Goal: Task Accomplishment & Management: Manage account settings

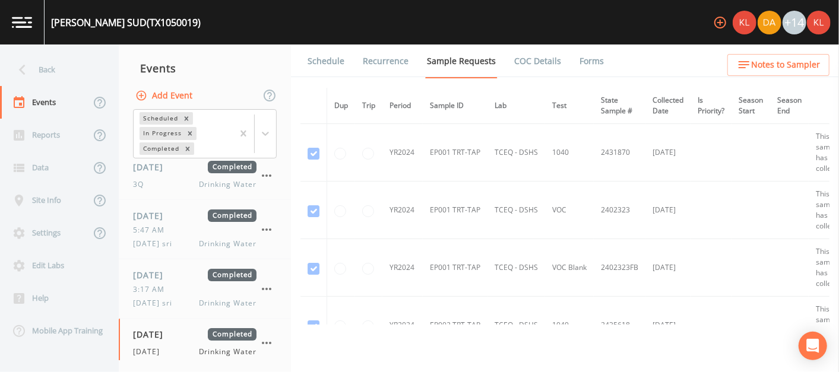
scroll to position [2560, 0]
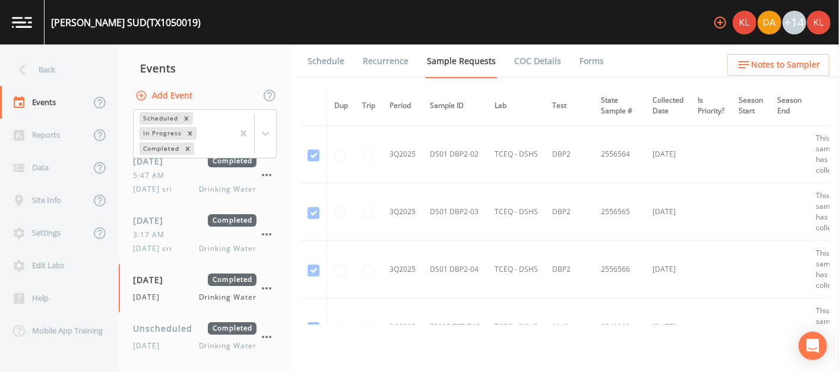
click at [22, 26] on img at bounding box center [22, 22] width 20 height 11
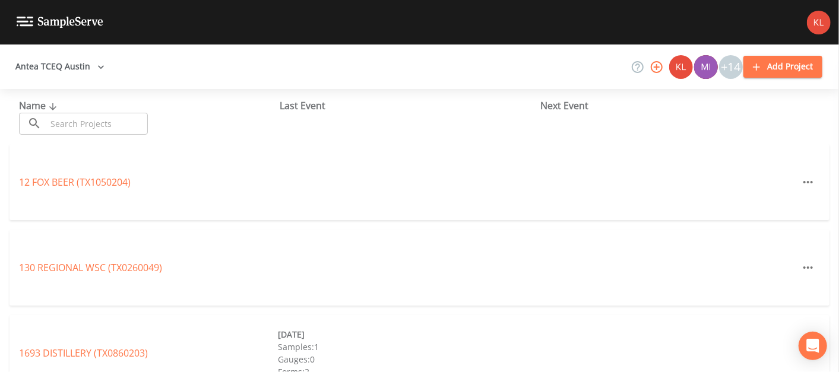
click at [84, 110] on div "Name ​ ​" at bounding box center [149, 117] width 261 height 36
click at [84, 124] on input "text" at bounding box center [97, 124] width 102 height 22
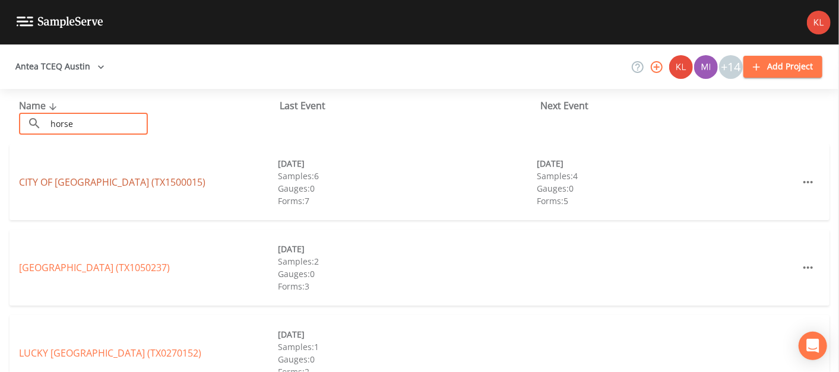
type input "horse"
click at [87, 181] on link "CITY OF [GEOGRAPHIC_DATA] (TX1500015)" at bounding box center [112, 182] width 186 height 13
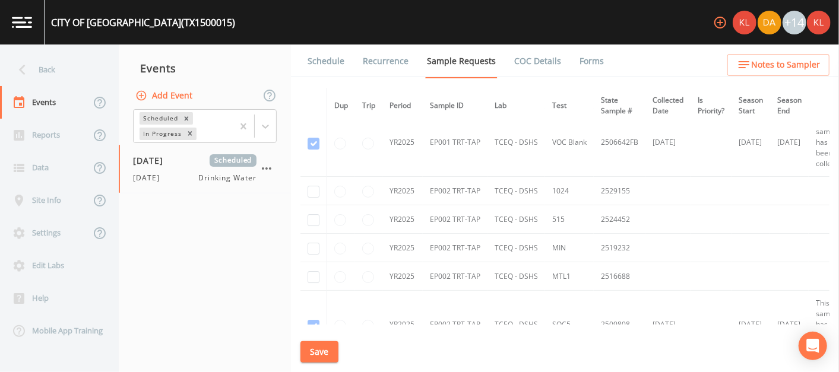
scroll to position [2270, 0]
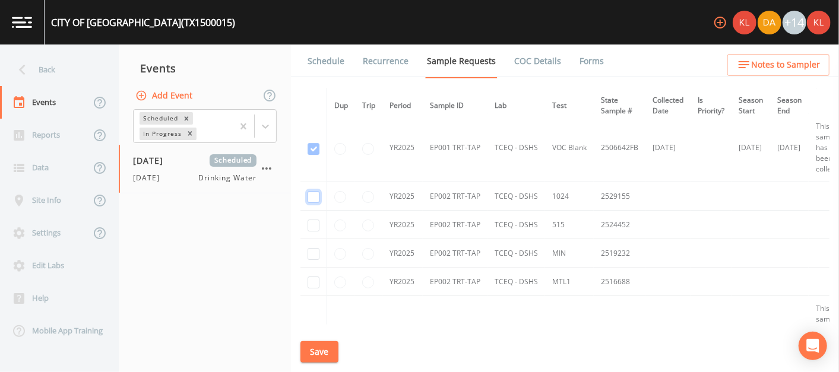
drag, startPoint x: 315, startPoint y: 185, endPoint x: 318, endPoint y: 190, distance: 6.1
click at [318, 191] on input "checkbox" at bounding box center [314, 197] width 12 height 12
checkbox input "true"
click at [317, 225] on td at bounding box center [313, 225] width 27 height 29
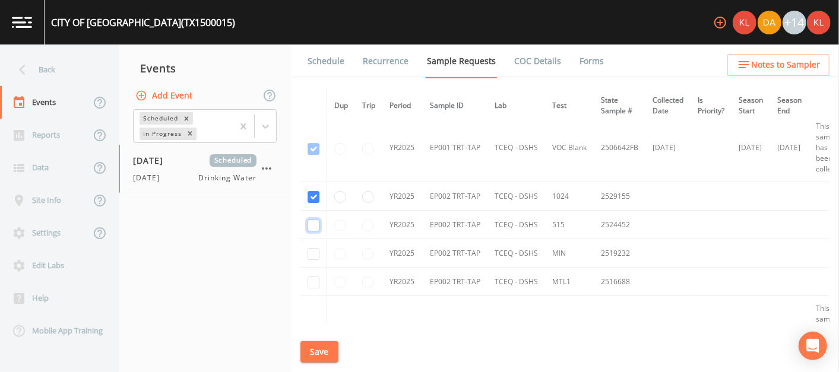
click at [312, 222] on input "checkbox" at bounding box center [314, 226] width 12 height 12
checkbox input "true"
click at [312, 248] on input "checkbox" at bounding box center [314, 254] width 12 height 12
checkbox input "true"
click at [315, 277] on input "checkbox" at bounding box center [314, 283] width 12 height 12
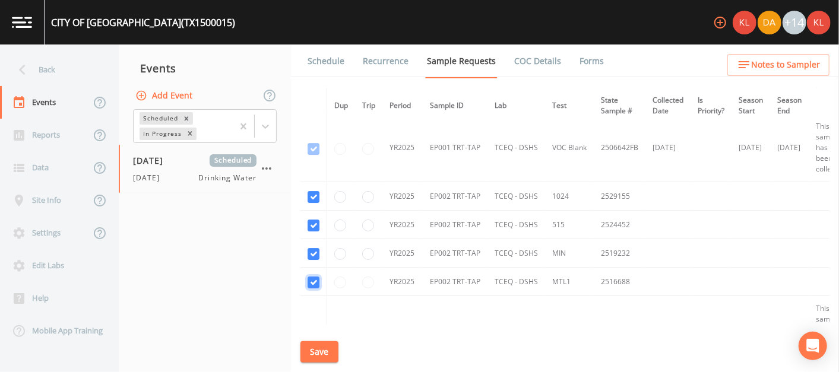
checkbox input "true"
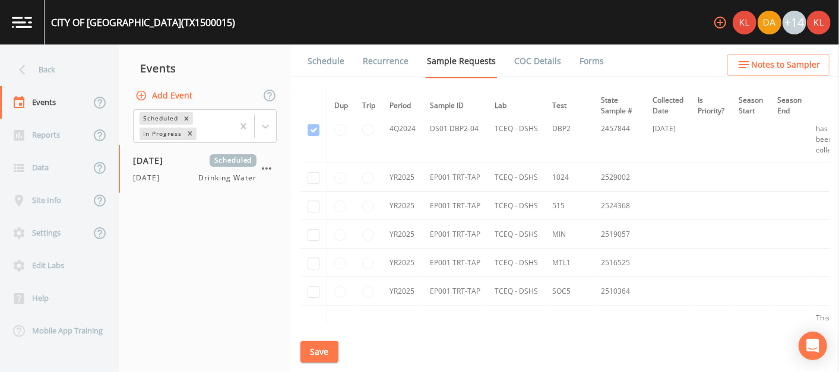
scroll to position [2008, 0]
click at [310, 173] on input "checkbox" at bounding box center [314, 179] width 12 height 12
checkbox input "true"
click at [314, 202] on input "checkbox" at bounding box center [314, 208] width 12 height 12
checkbox input "true"
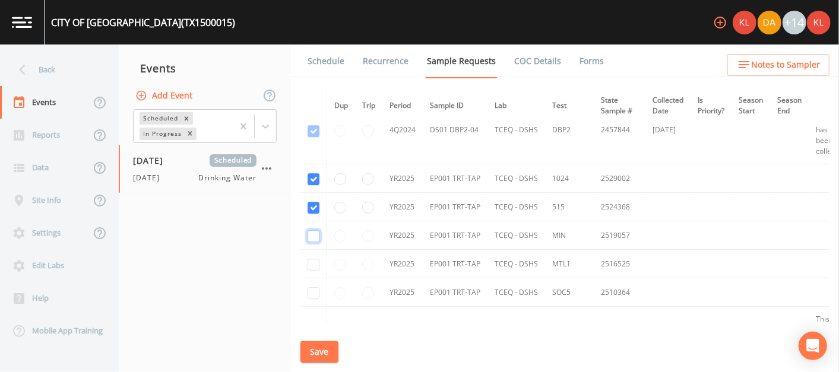
click at [309, 232] on input "checkbox" at bounding box center [314, 236] width 12 height 12
checkbox input "true"
click at [308, 260] on input "checkbox" at bounding box center [314, 265] width 12 height 12
checkbox input "true"
click at [312, 287] on input "checkbox" at bounding box center [314, 293] width 12 height 12
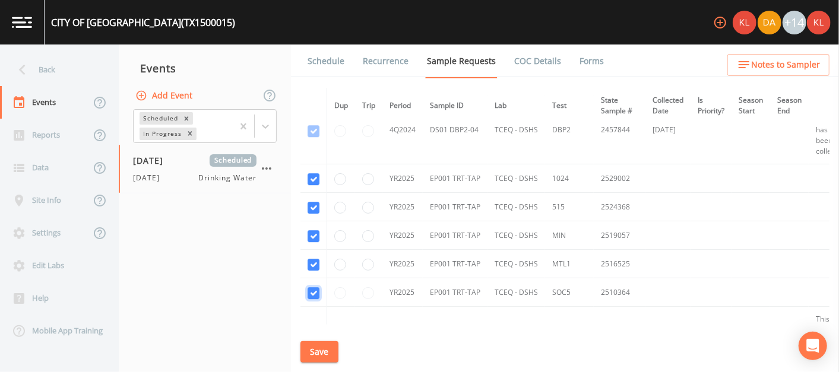
checkbox input "true"
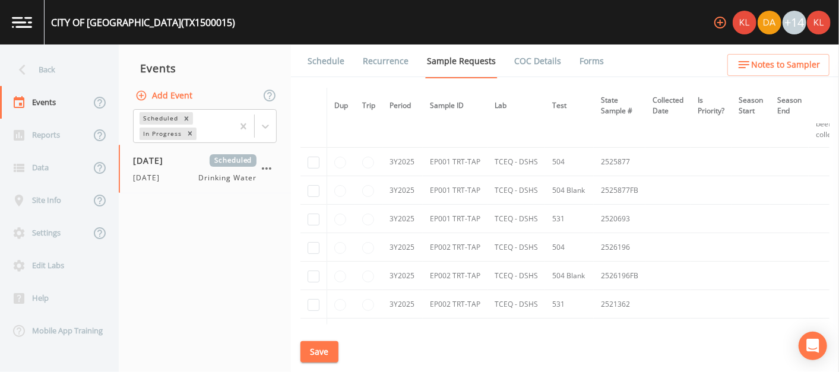
scroll to position [2623, 0]
click at [312, 160] on input "checkbox" at bounding box center [314, 163] width 12 height 12
checkbox input "true"
click at [311, 186] on input "checkbox" at bounding box center [314, 191] width 12 height 12
checkbox input "true"
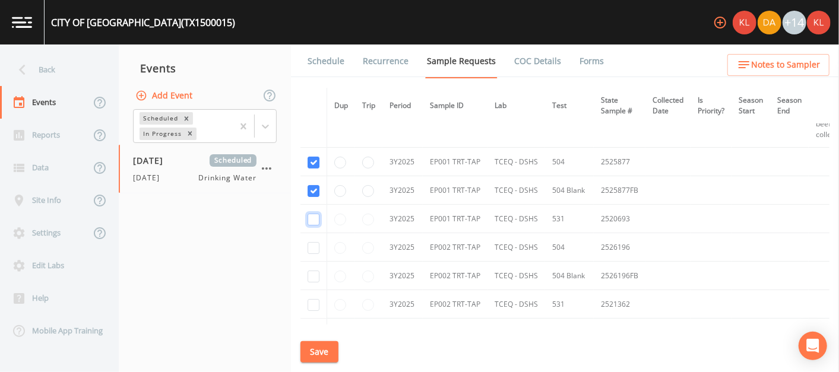
click at [309, 214] on input "checkbox" at bounding box center [314, 220] width 12 height 12
checkbox input "true"
click at [308, 244] on input "checkbox" at bounding box center [314, 248] width 12 height 12
checkbox input "true"
click at [309, 271] on input "checkbox" at bounding box center [314, 277] width 12 height 12
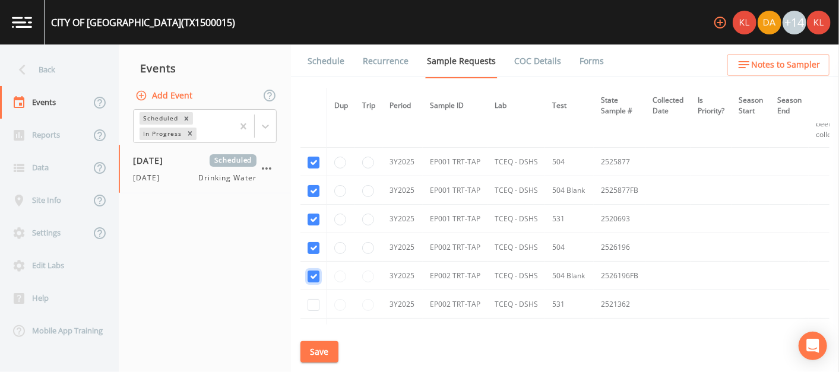
checkbox input "true"
click at [310, 299] on input "checkbox" at bounding box center [314, 305] width 12 height 12
checkbox input "true"
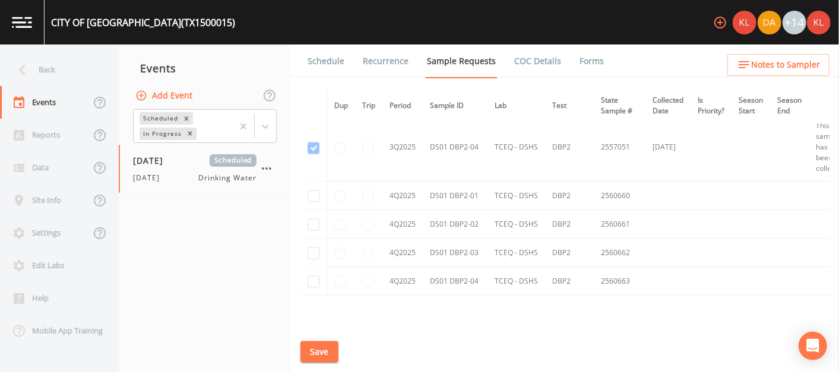
scroll to position [3574, 0]
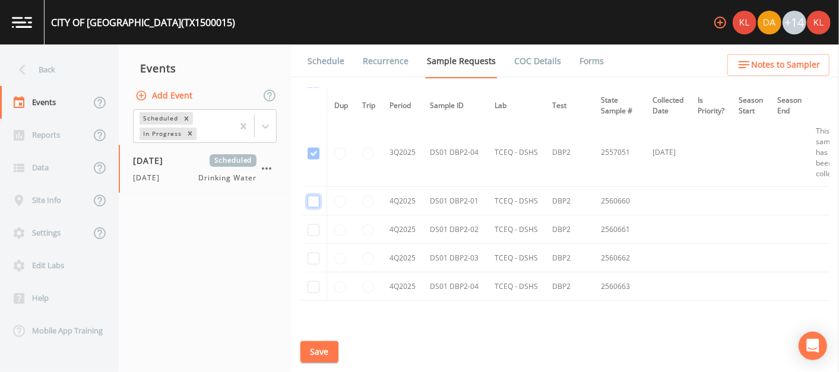
click at [315, 196] on input "checkbox" at bounding box center [314, 202] width 12 height 12
checkbox input "true"
click at [314, 224] on input "checkbox" at bounding box center [314, 230] width 12 height 12
checkbox input "true"
click at [310, 253] on input "checkbox" at bounding box center [314, 259] width 12 height 12
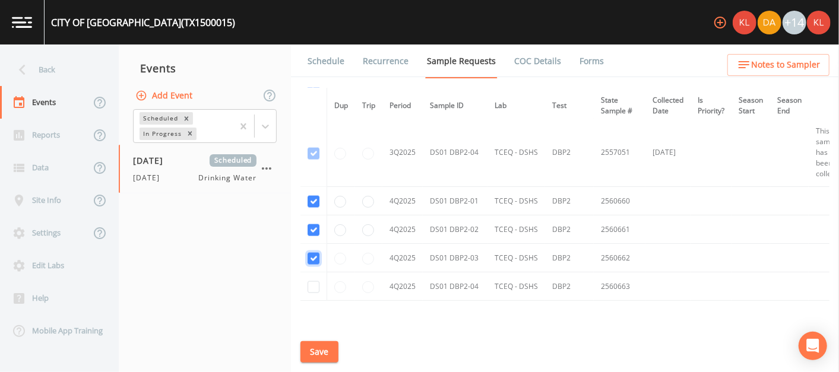
checkbox input "true"
click at [307, 273] on td at bounding box center [313, 287] width 27 height 29
click at [315, 281] on input "checkbox" at bounding box center [314, 287] width 12 height 12
checkbox input "true"
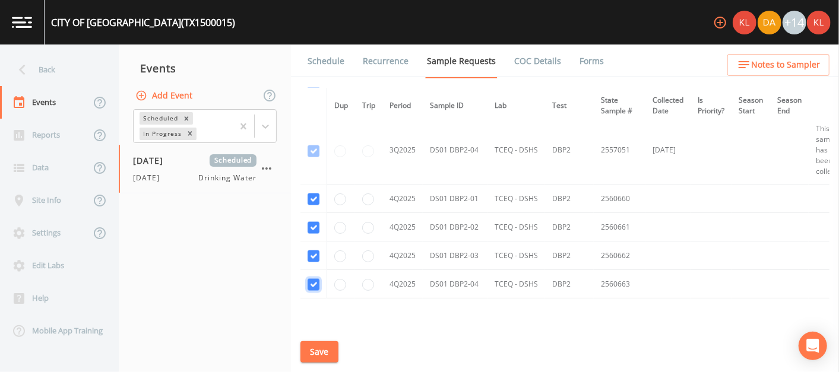
scroll to position [3637, 0]
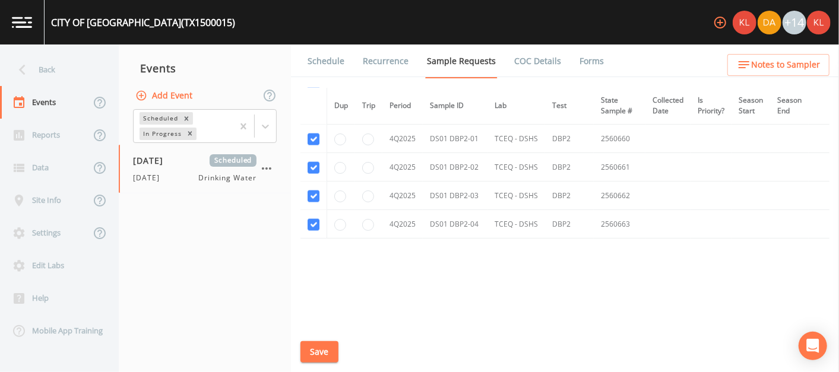
click at [331, 353] on button "Save" at bounding box center [319, 352] width 38 height 22
click at [341, 61] on link "Schedule" at bounding box center [326, 61] width 40 height 33
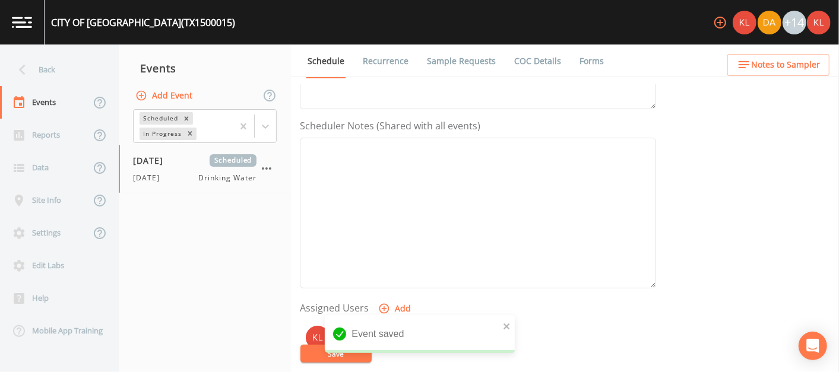
scroll to position [464, 0]
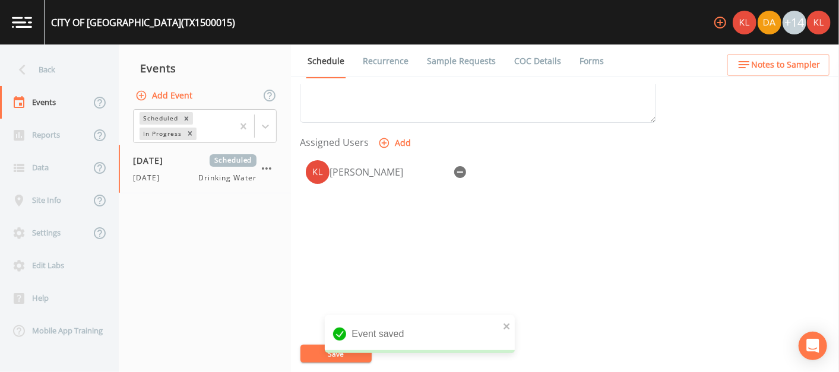
click at [309, 347] on button "Save" at bounding box center [335, 354] width 71 height 18
